Goal: Information Seeking & Learning: Learn about a topic

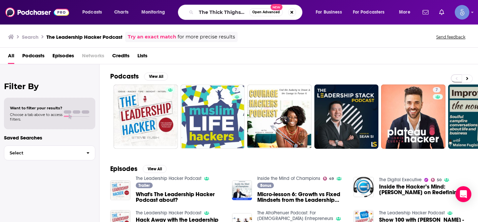
scroll to position [0, 21]
type input "The Thick Thighs Save Lives"
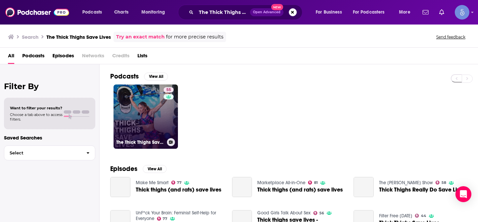
click at [139, 110] on link "55 The Thick Thighs Save Lives Podcast" at bounding box center [145, 117] width 64 height 64
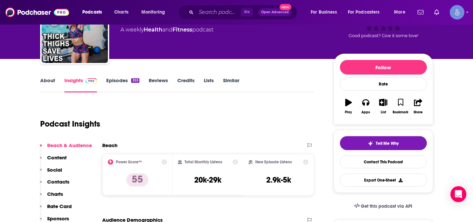
scroll to position [49, 0]
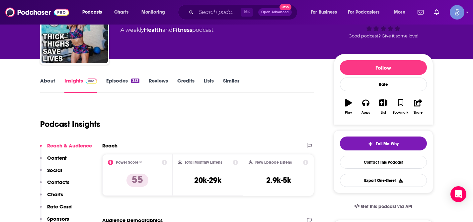
click at [48, 80] on link "About" at bounding box center [47, 85] width 15 height 15
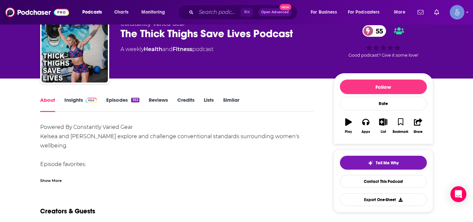
scroll to position [31, 0]
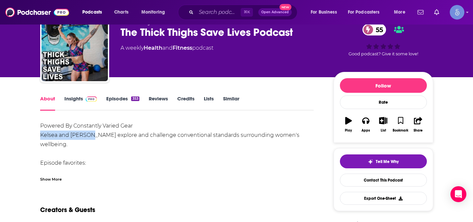
drag, startPoint x: 38, startPoint y: 134, endPoint x: 91, endPoint y: 138, distance: 52.9
copy div "Kelsea and Rachael"
click at [75, 101] on link "Insights" at bounding box center [80, 103] width 33 height 15
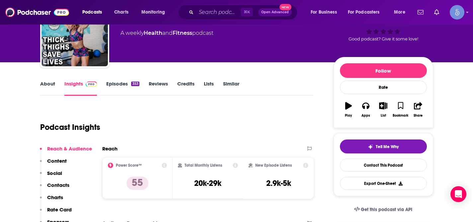
click at [52, 173] on p "Social" at bounding box center [54, 173] width 15 height 6
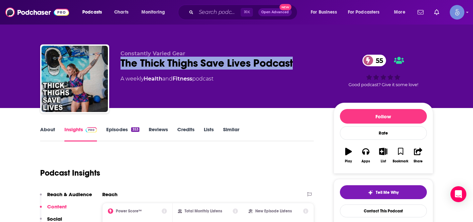
drag, startPoint x: 121, startPoint y: 65, endPoint x: 293, endPoint y: 69, distance: 171.9
click at [293, 70] on div "Constantly Varied Gear The Thick Thighs Save Lives Podcast 55 A weekly Health a…" at bounding box center [221, 76] width 202 height 53
copy h2 "The Thick Thighs Save Lives Podcast"
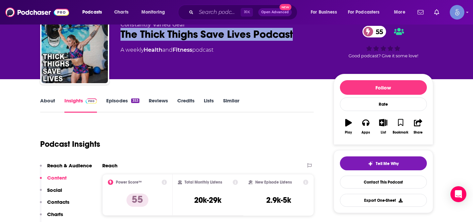
click at [49, 191] on p "Social" at bounding box center [54, 190] width 15 height 6
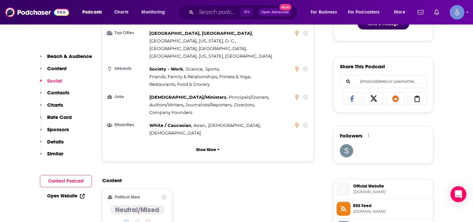
scroll to position [482, 0]
